Goal: Task Accomplishment & Management: Manage account settings

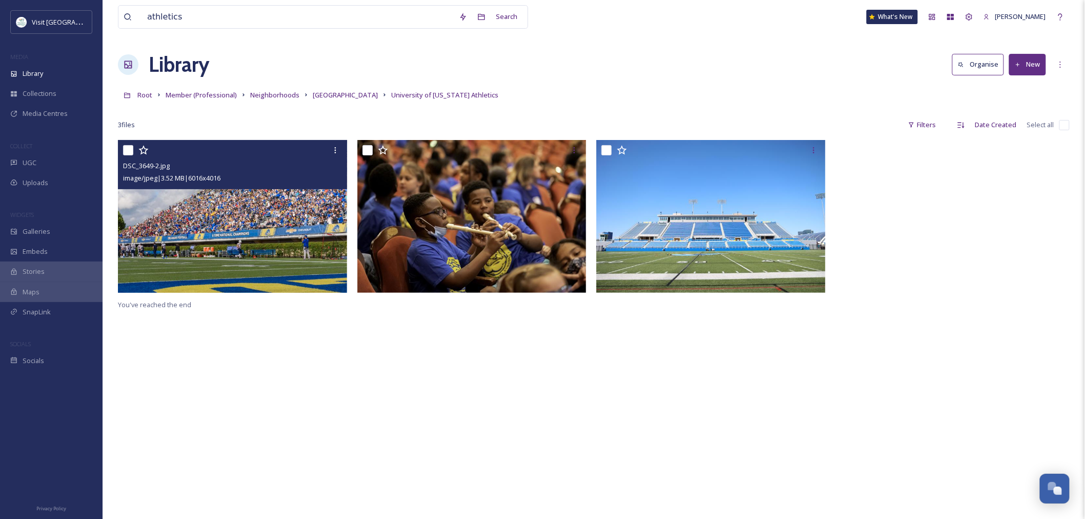
scroll to position [1607, 0]
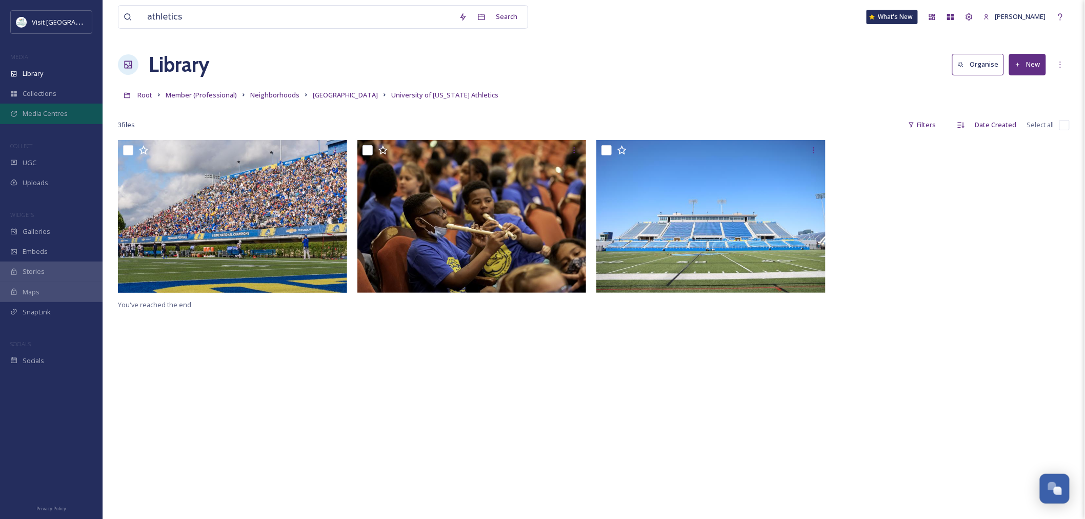
click at [57, 116] on span "Media Centres" at bounding box center [45, 114] width 45 height 10
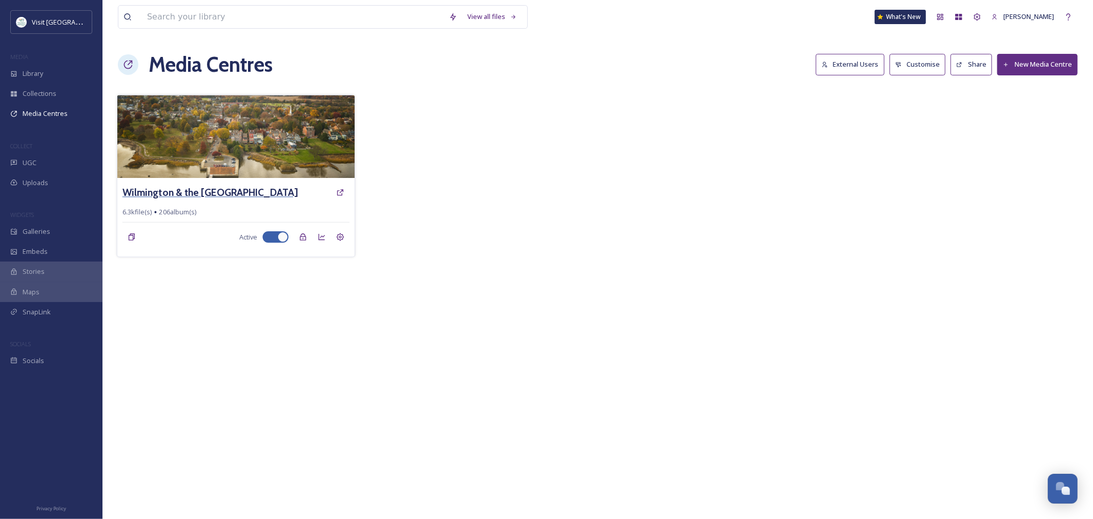
click at [242, 190] on h3 "Wilmington & the [GEOGRAPHIC_DATA]" at bounding box center [210, 192] width 175 height 15
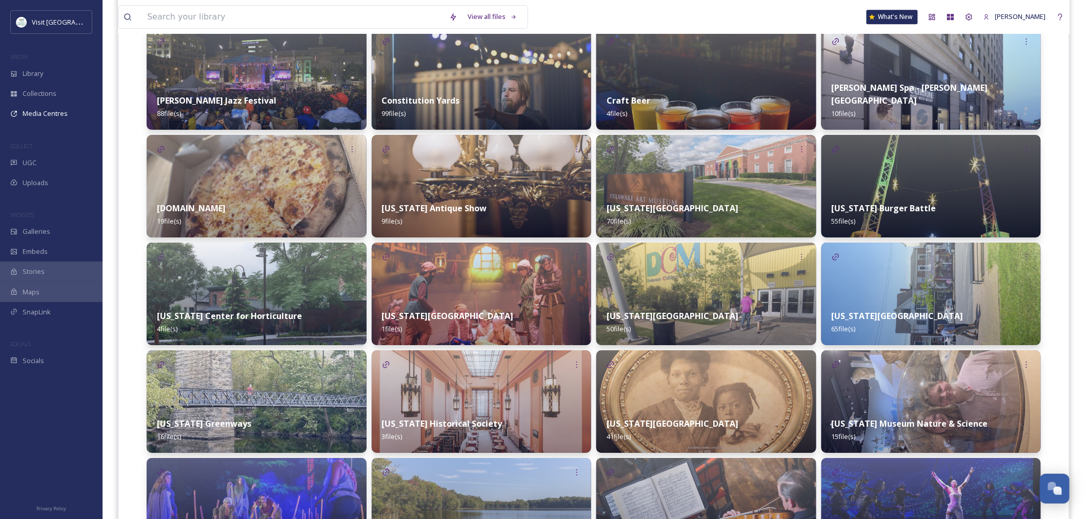
scroll to position [1367, 0]
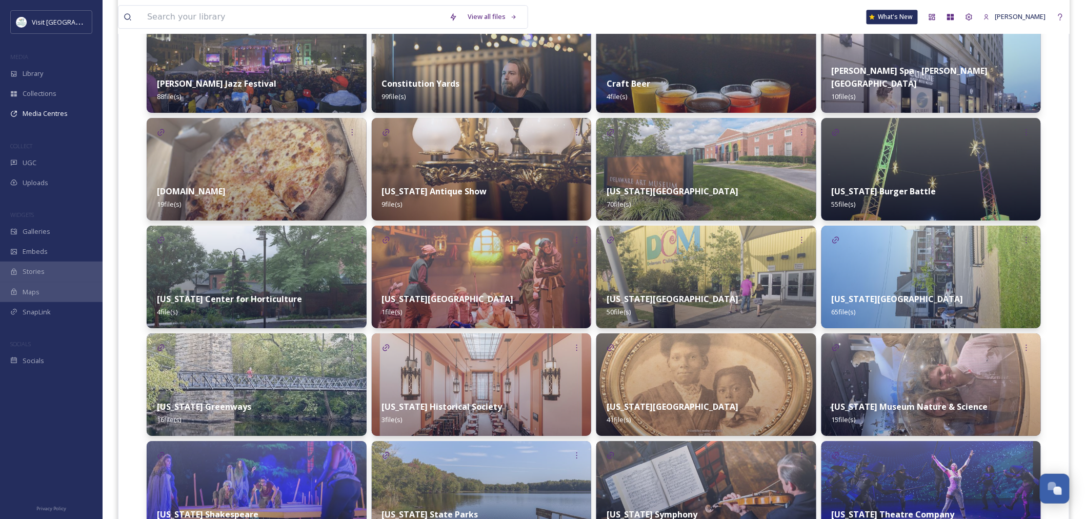
click at [724, 141] on img at bounding box center [706, 169] width 220 height 103
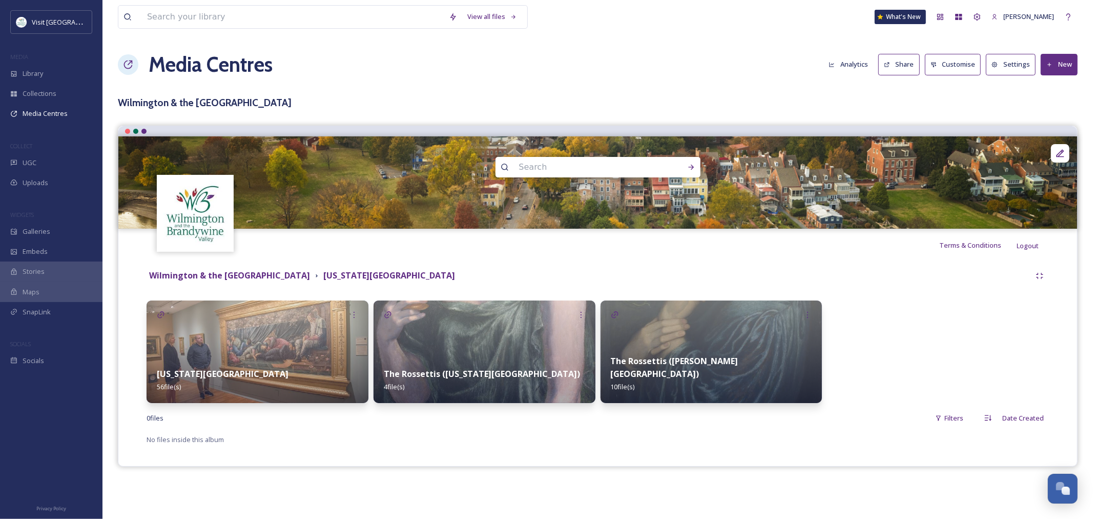
click at [260, 377] on div "[US_STATE][GEOGRAPHIC_DATA] 56 file(s)" at bounding box center [258, 380] width 222 height 46
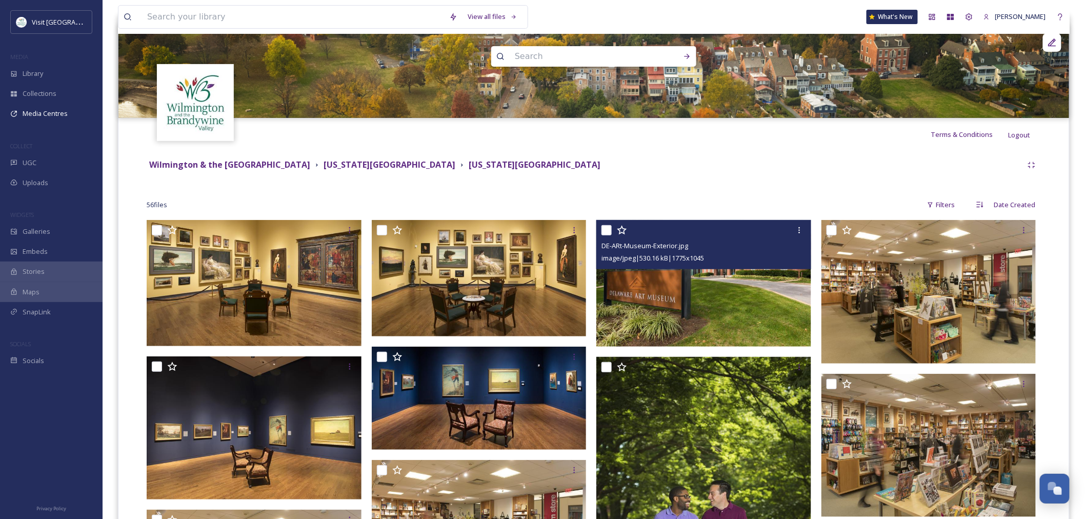
scroll to position [114, 0]
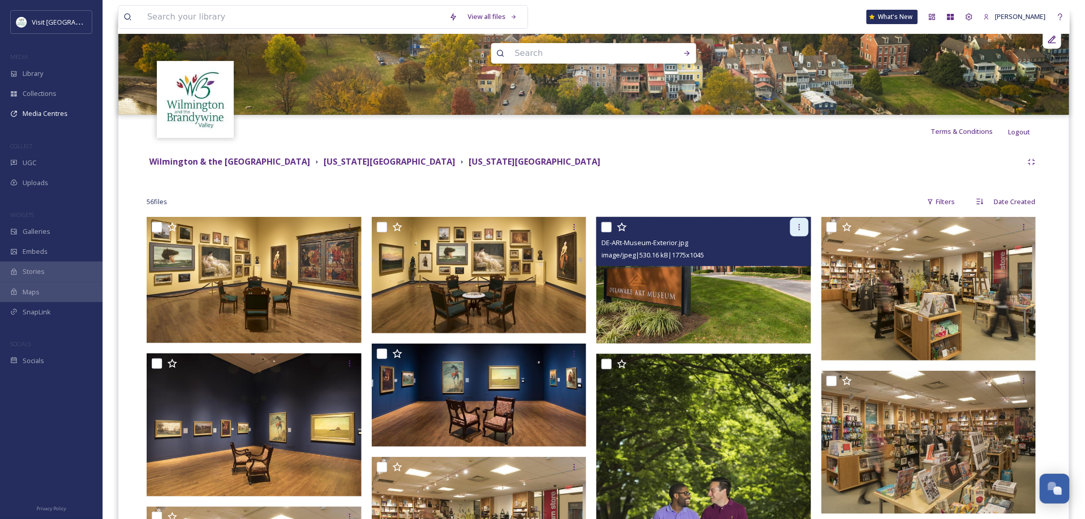
click at [797, 224] on icon at bounding box center [799, 227] width 8 height 8
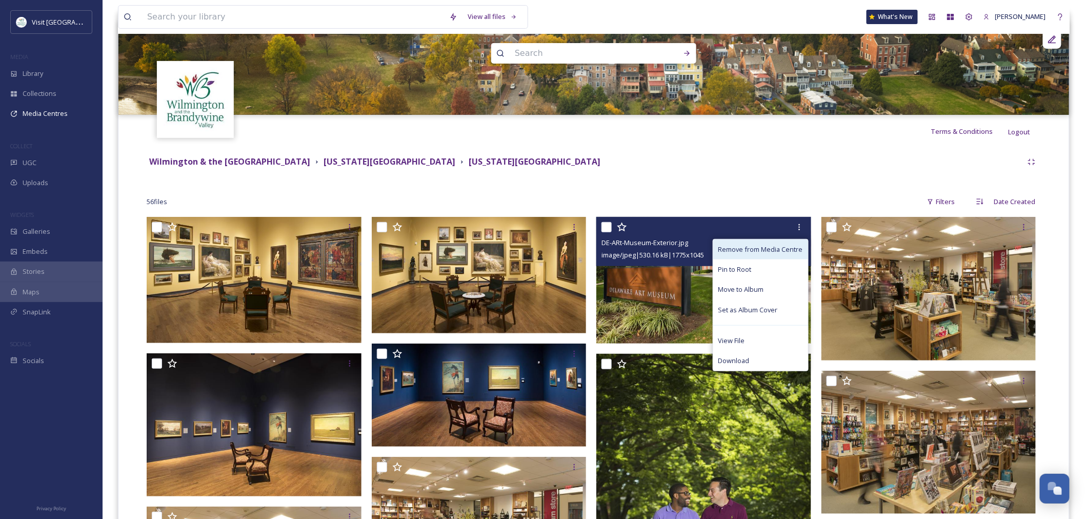
click at [783, 252] on span "Remove from Media Centre" at bounding box center [760, 250] width 85 height 10
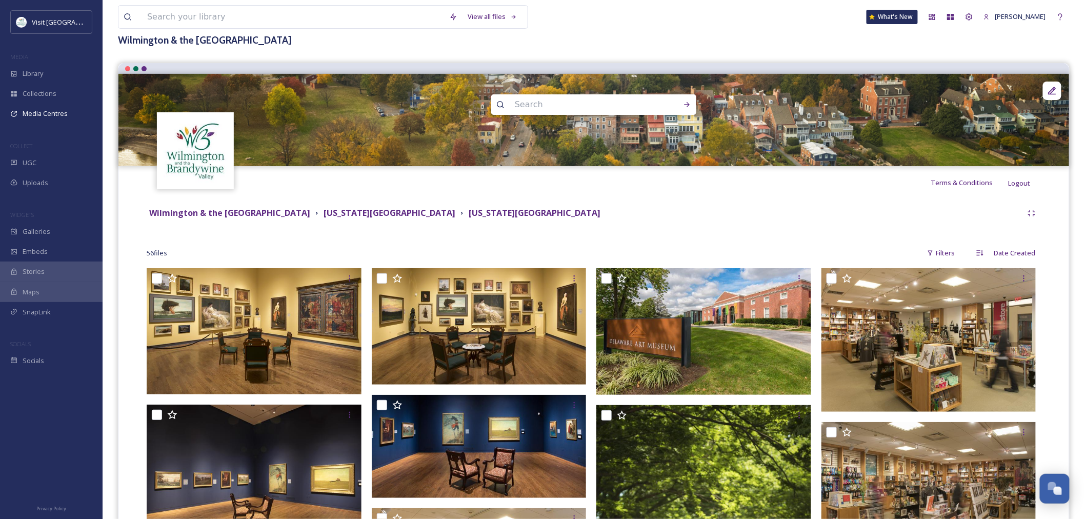
scroll to position [0, 0]
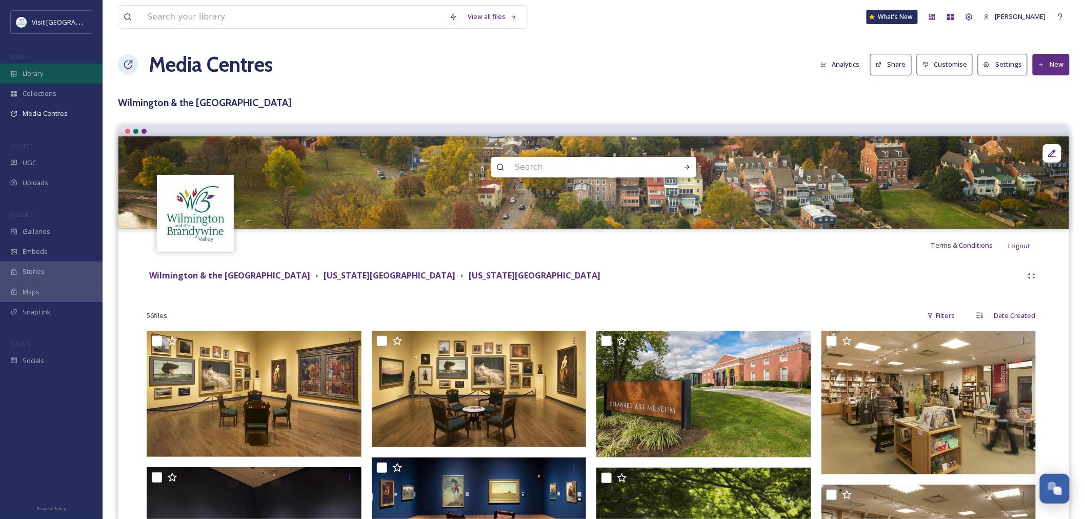
click at [60, 72] on div "Library" at bounding box center [51, 74] width 103 height 20
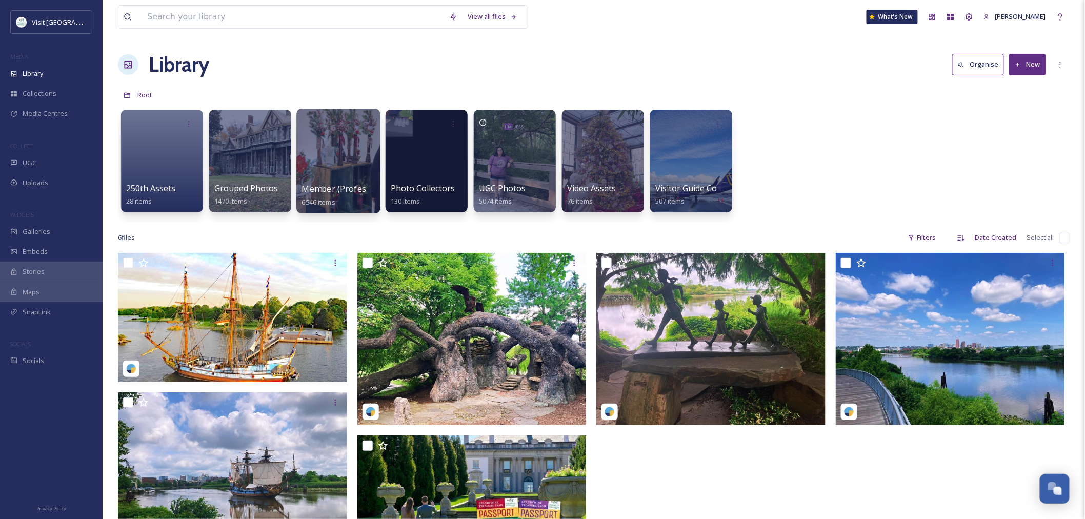
click at [357, 184] on span "Member (Professional)" at bounding box center [347, 188] width 90 height 11
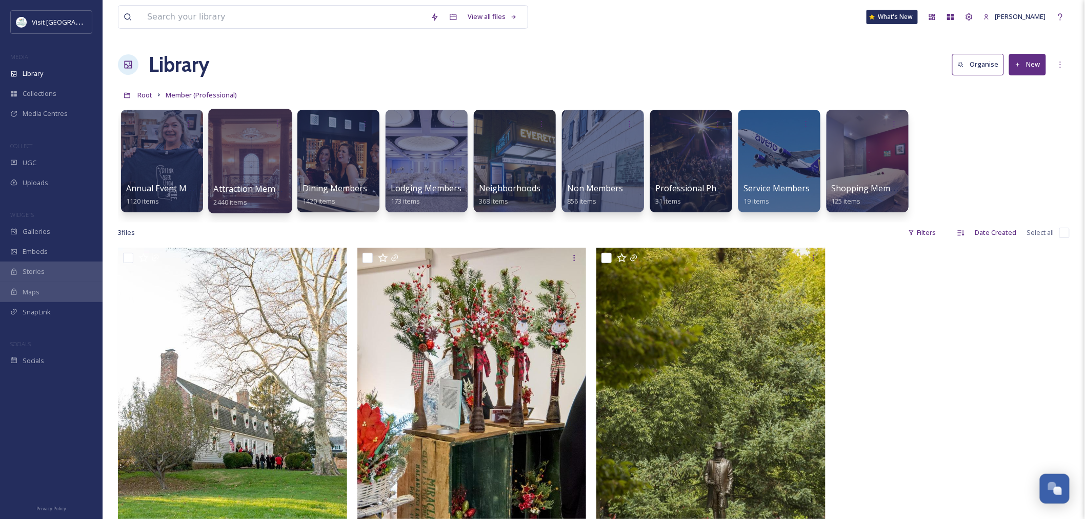
click at [268, 178] on div at bounding box center [250, 161] width 84 height 105
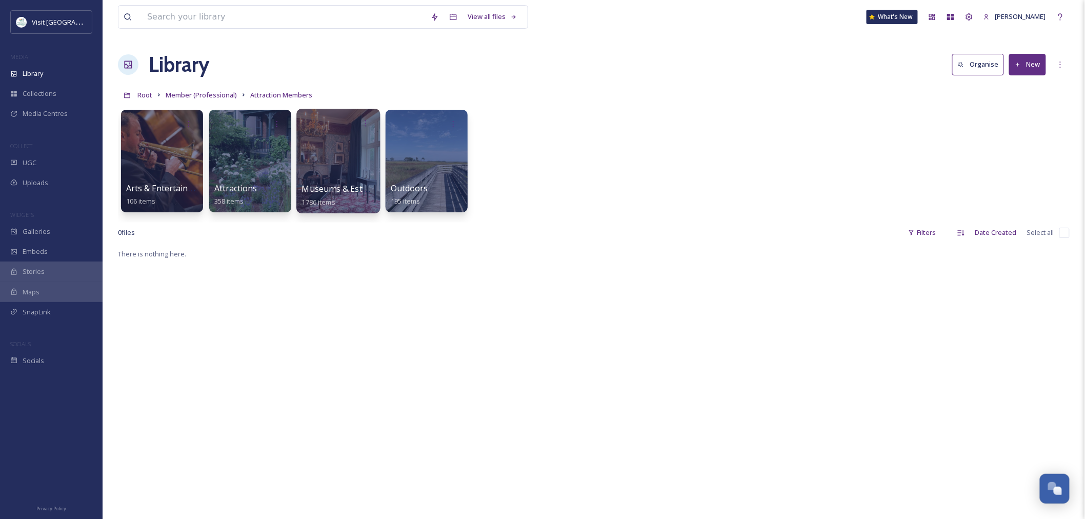
click at [334, 163] on div at bounding box center [338, 161] width 84 height 105
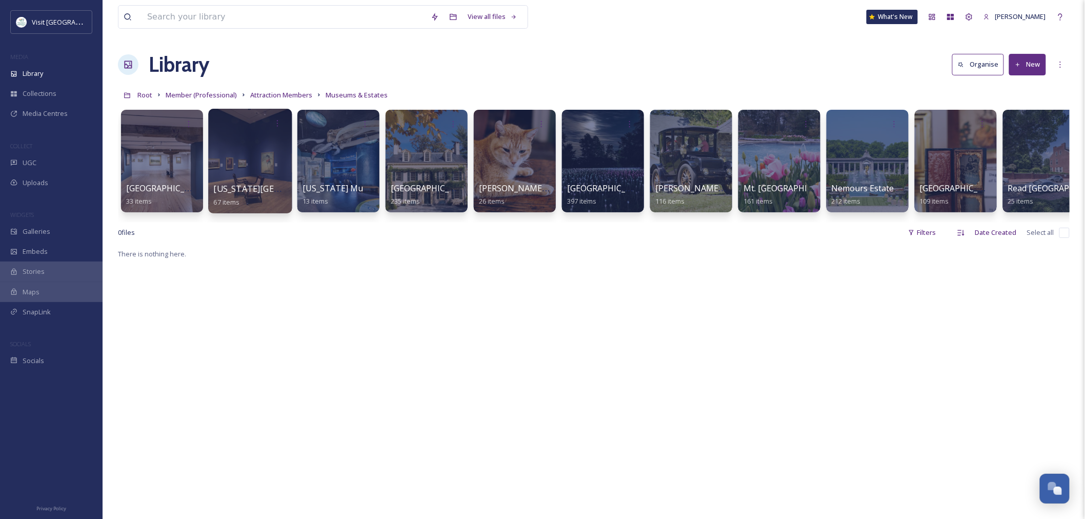
click at [268, 173] on div at bounding box center [250, 161] width 84 height 105
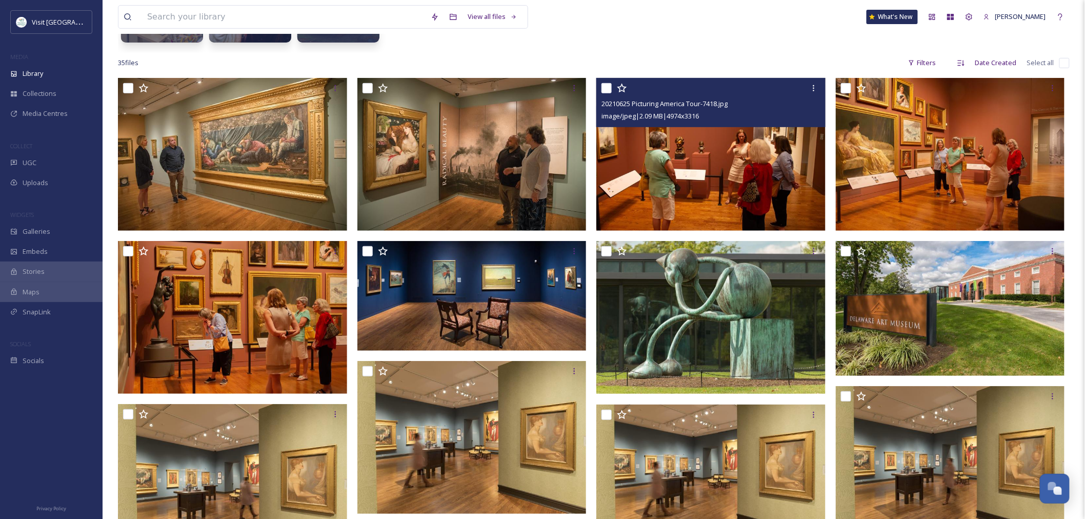
scroll to position [171, 0]
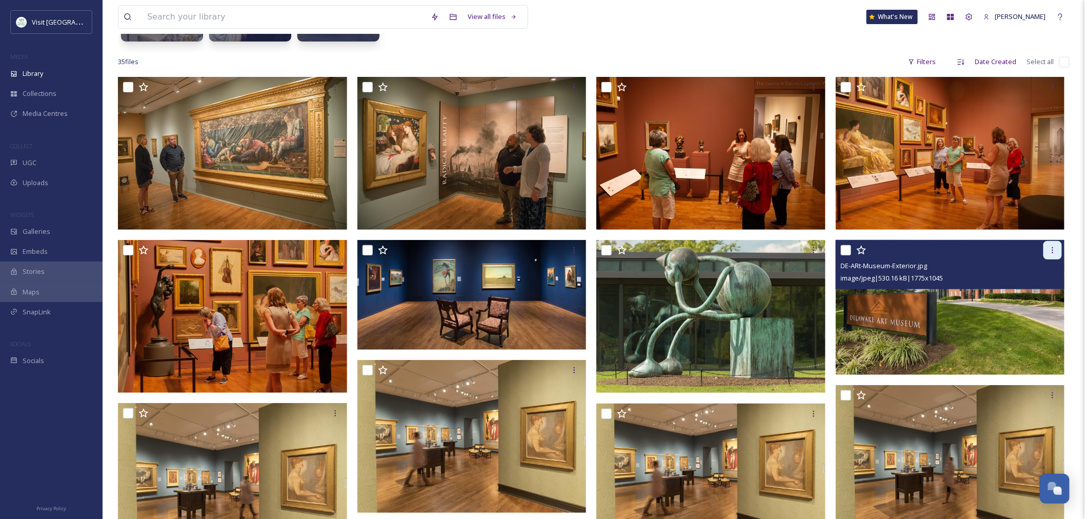
click at [1053, 250] on icon at bounding box center [1052, 250] width 8 height 8
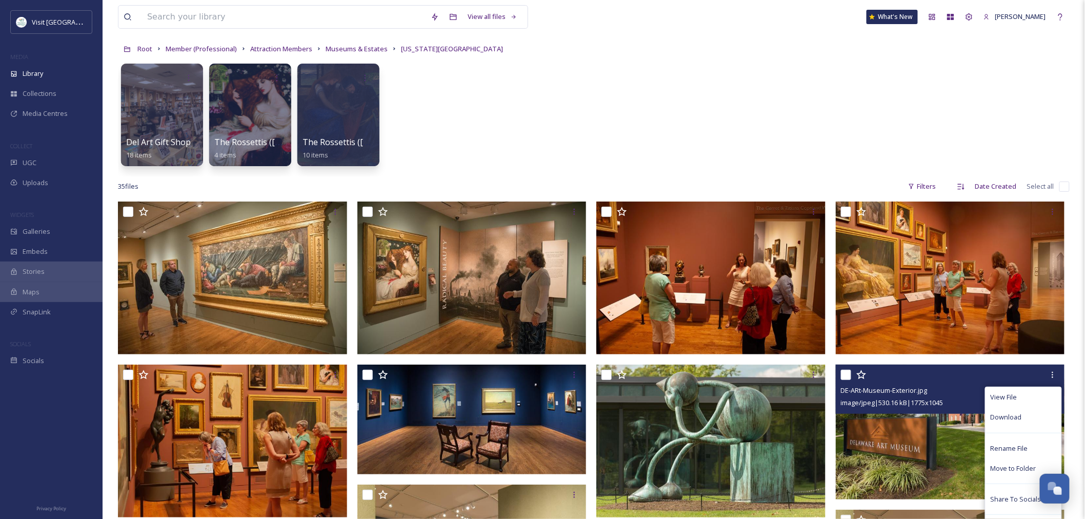
scroll to position [0, 0]
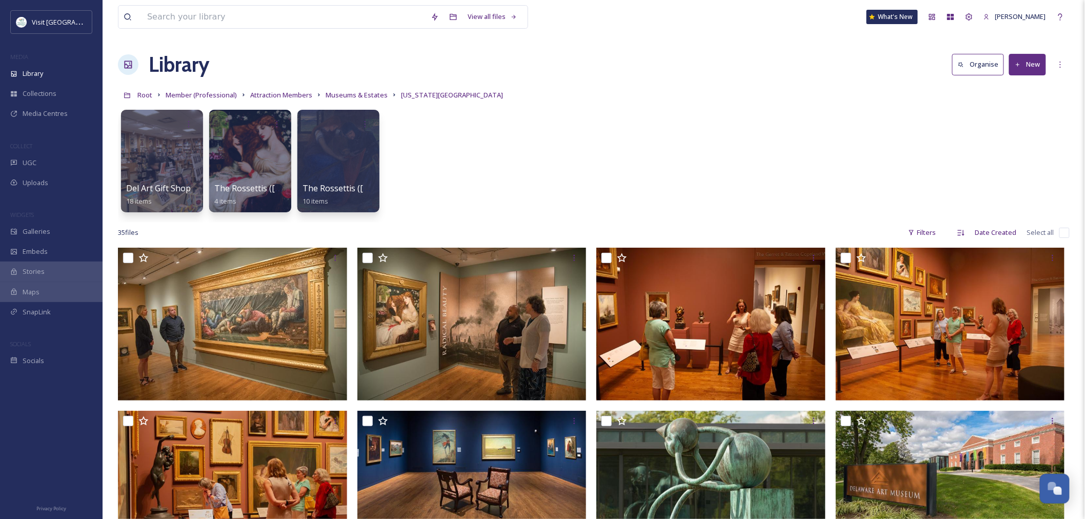
click at [1042, 62] on button "New" at bounding box center [1027, 64] width 37 height 21
click at [1033, 125] on div "Folder" at bounding box center [1016, 128] width 58 height 20
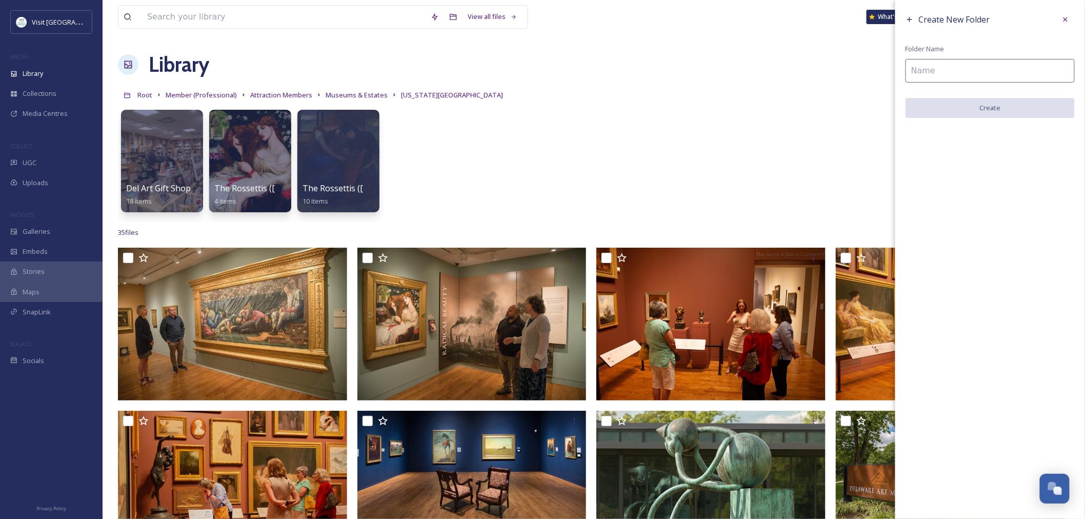
click at [936, 69] on input at bounding box center [989, 71] width 169 height 24
type input "DAM_Archive"
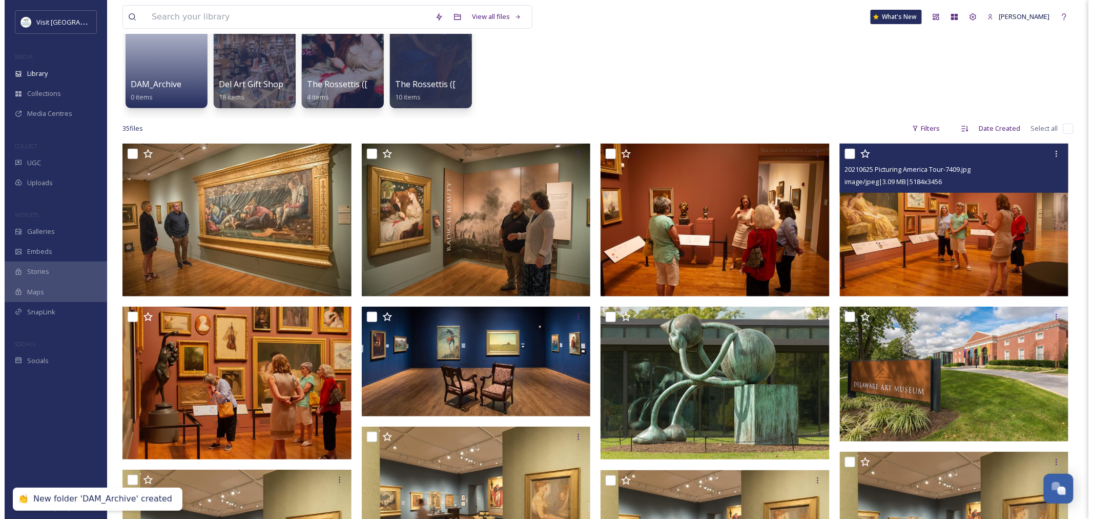
scroll to position [114, 0]
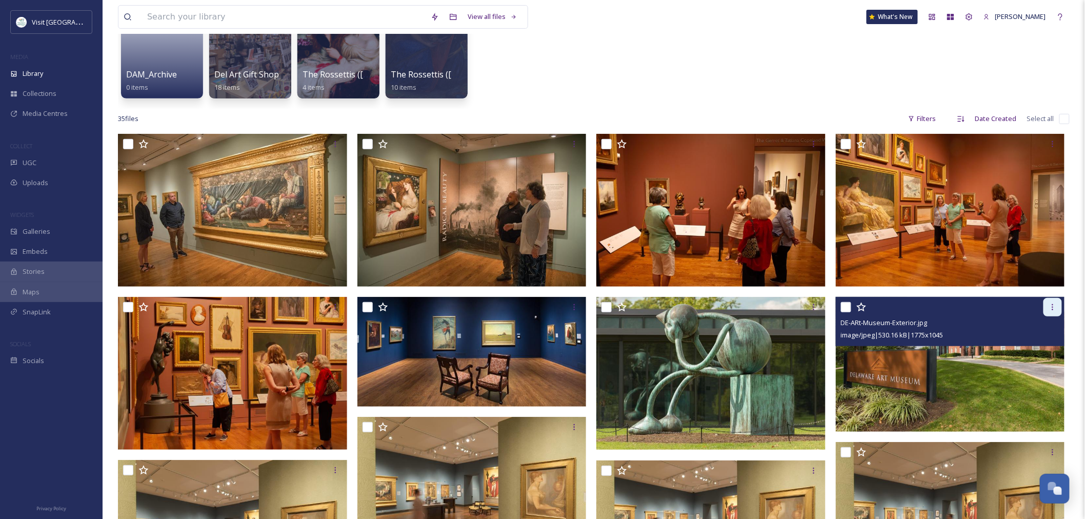
click at [1054, 305] on icon at bounding box center [1052, 307] width 8 height 8
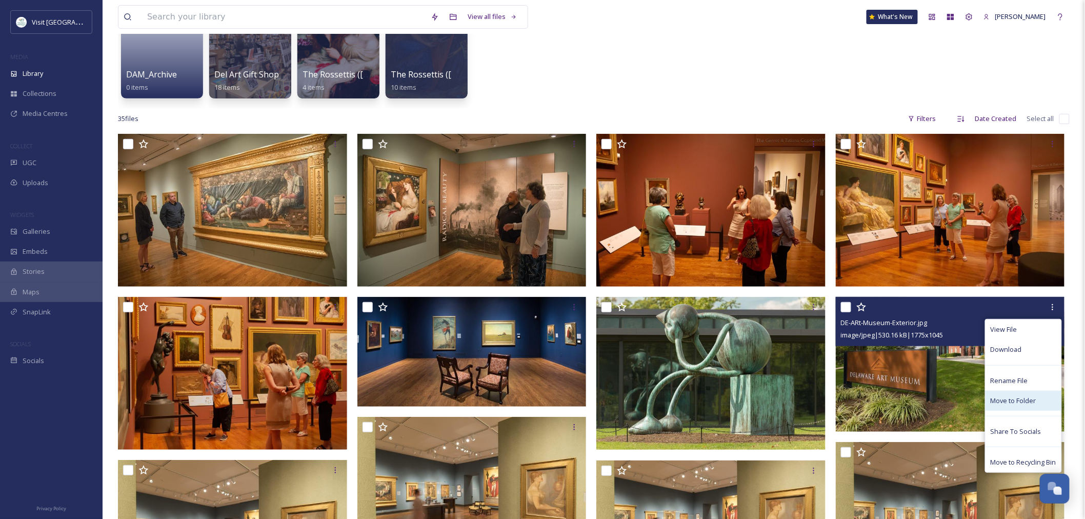
click at [1021, 401] on span "Move to Folder" at bounding box center [1013, 401] width 46 height 10
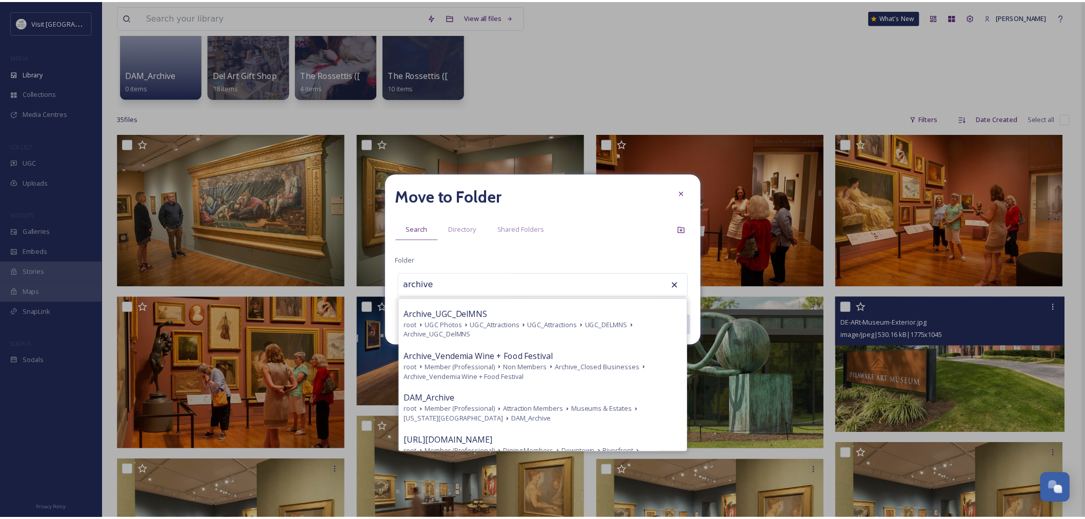
scroll to position [334, 0]
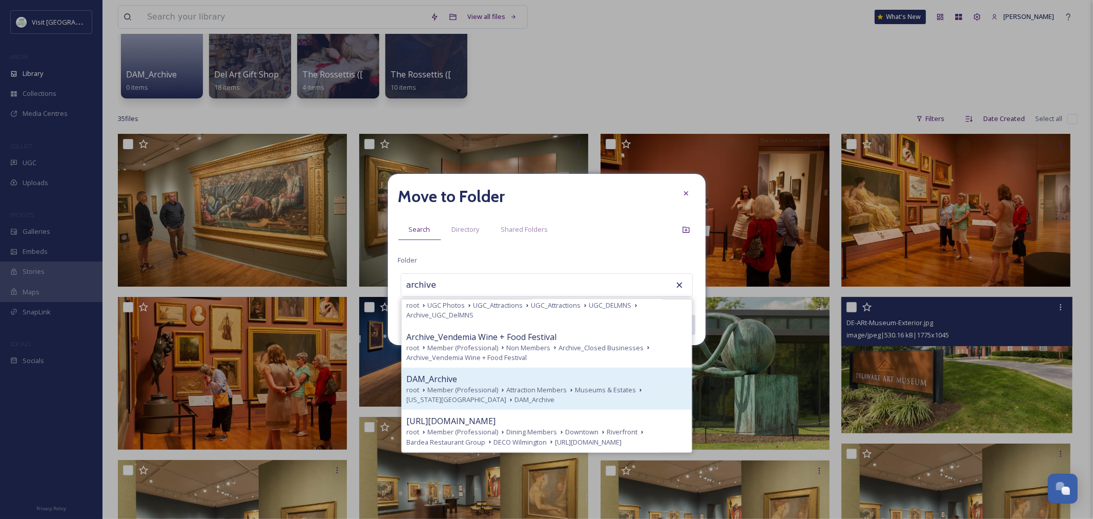
click at [515, 380] on div "DAM_Archive" at bounding box center [547, 379] width 280 height 12
type input "DAM_Archive"
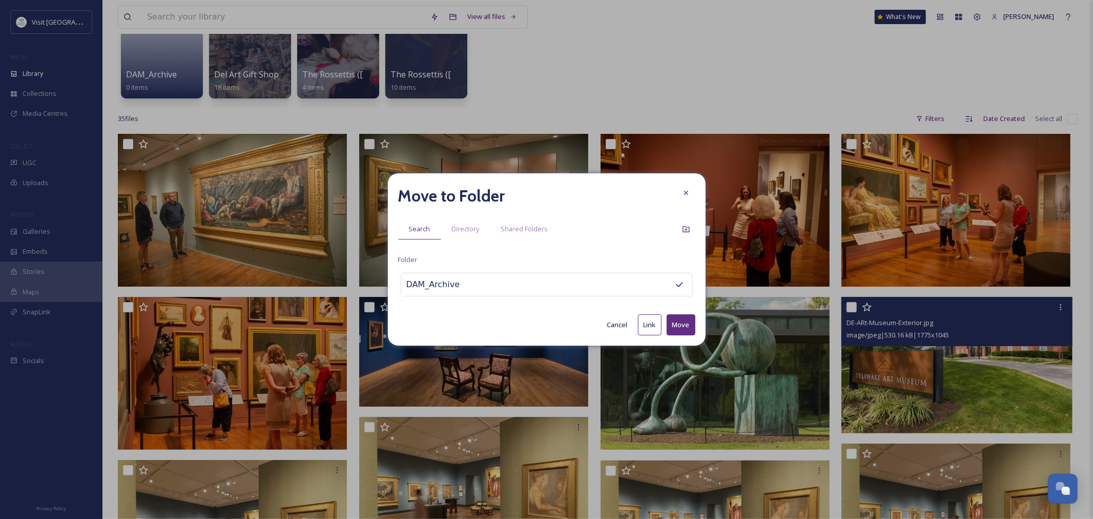
click at [678, 325] on button "Move" at bounding box center [681, 324] width 29 height 21
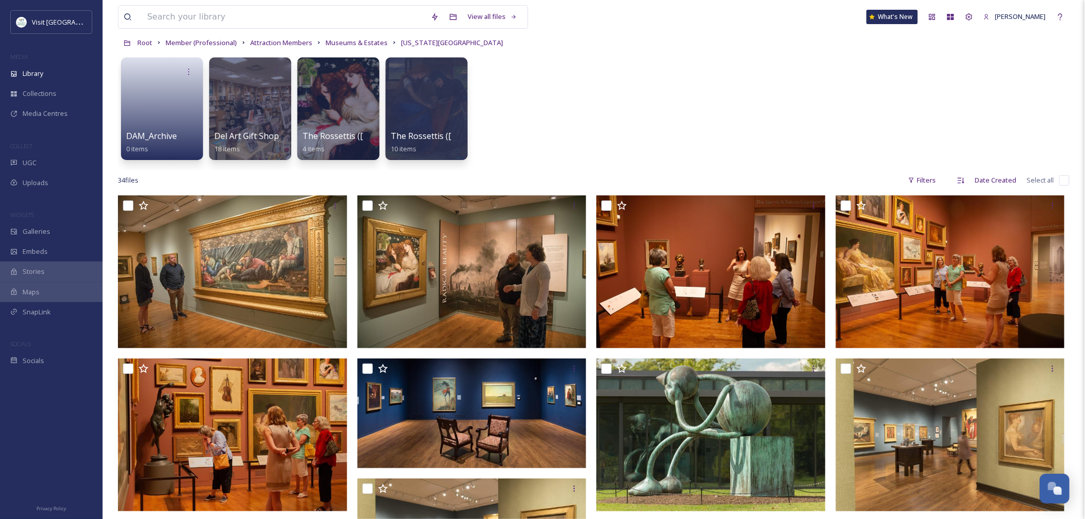
scroll to position [0, 0]
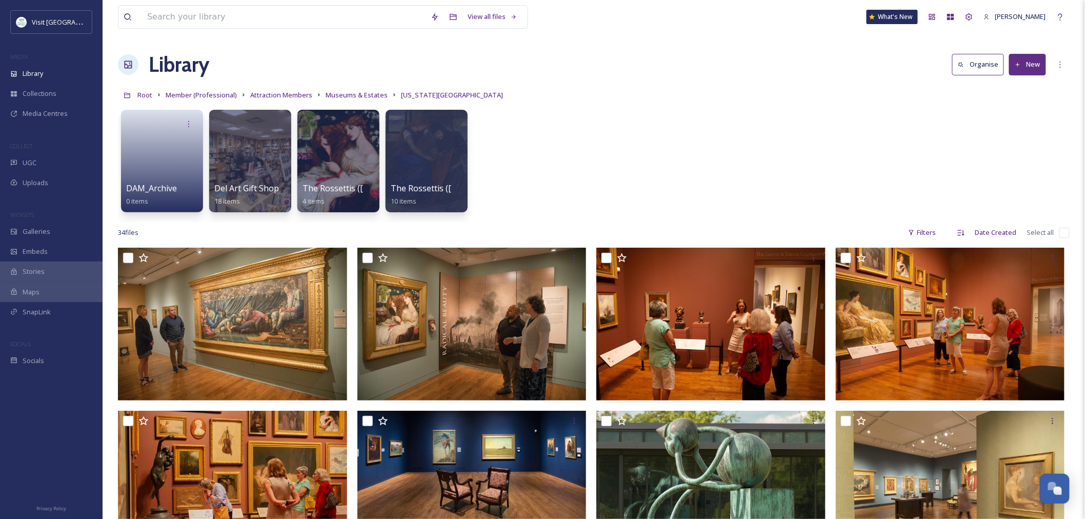
click at [617, 163] on div "DAM_Archive 0 items Del Art Gift Shop 18 items The Rossettis ([US_STATE][GEOGRA…" at bounding box center [593, 164] width 951 height 118
click at [345, 96] on span "Museums & Estates" at bounding box center [356, 94] width 62 height 9
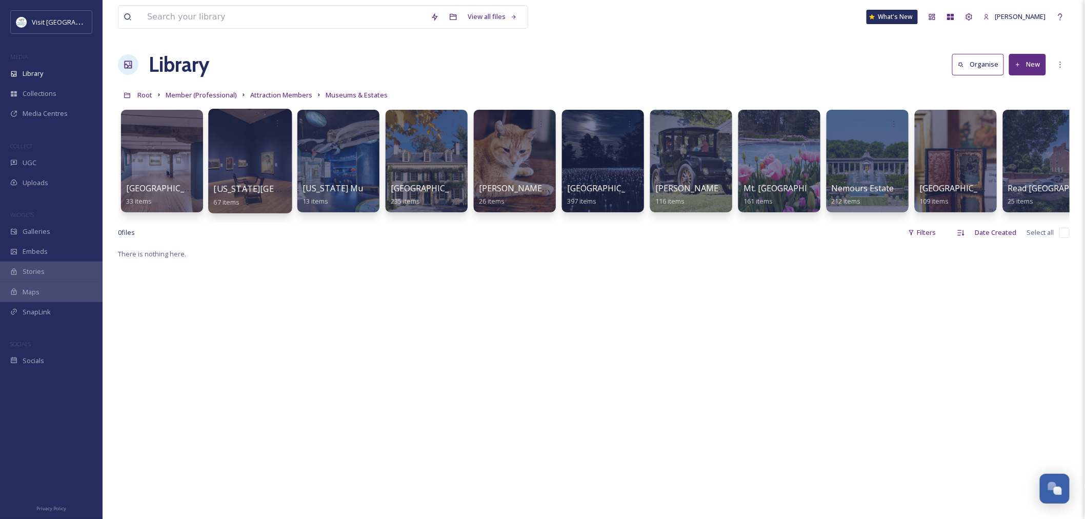
click at [242, 176] on div at bounding box center [250, 161] width 84 height 105
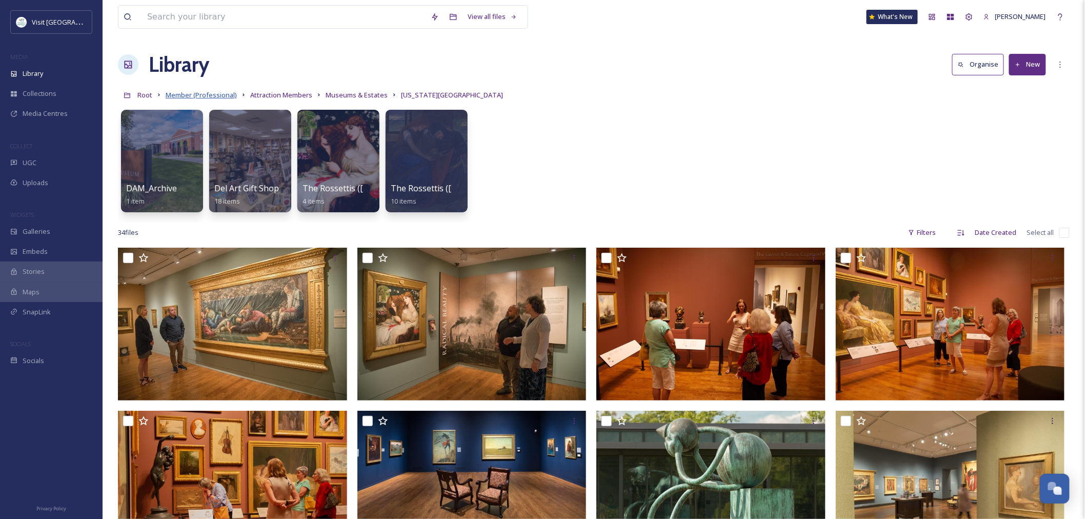
click at [202, 93] on span "Member (Professional)" at bounding box center [201, 94] width 71 height 9
